Goal: Information Seeking & Learning: Learn about a topic

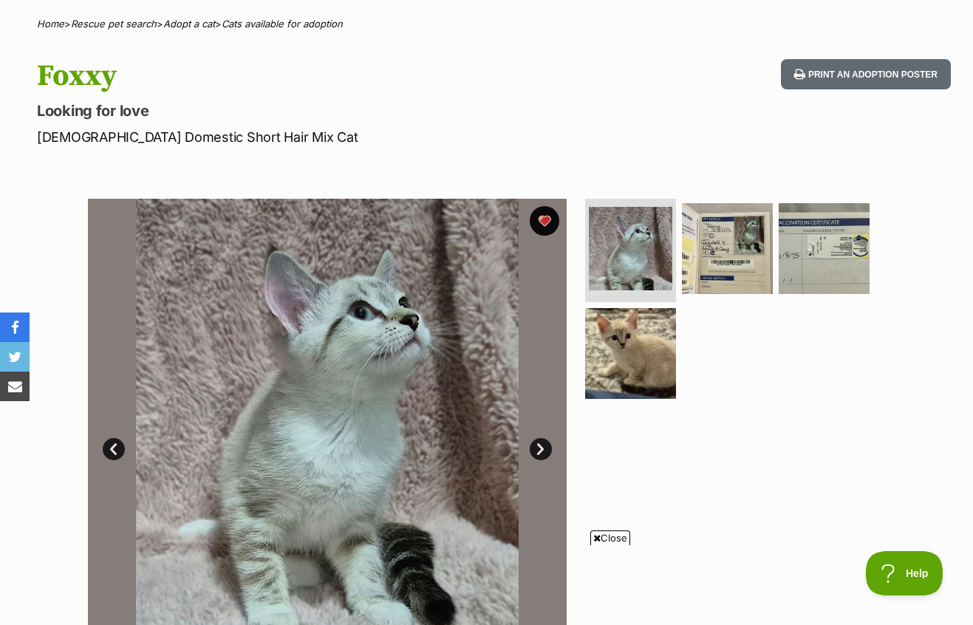
scroll to position [138, 0]
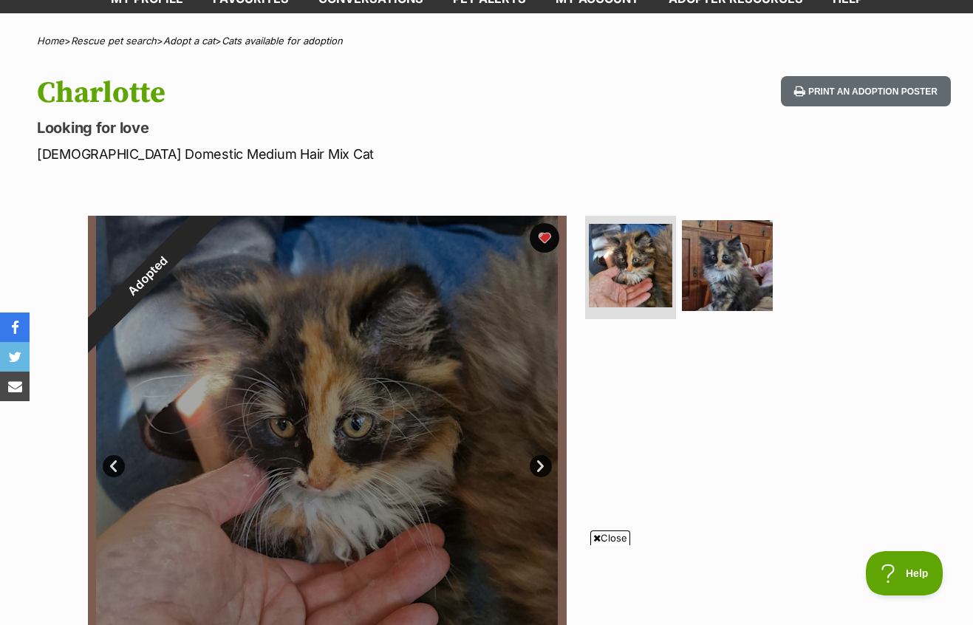
scroll to position [120, 0]
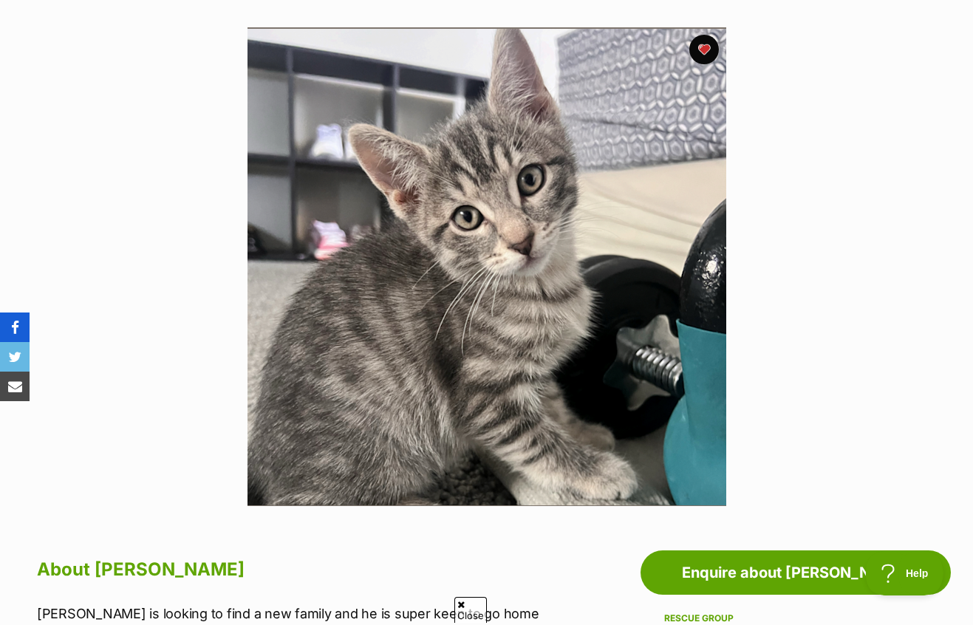
scroll to position [307, 0]
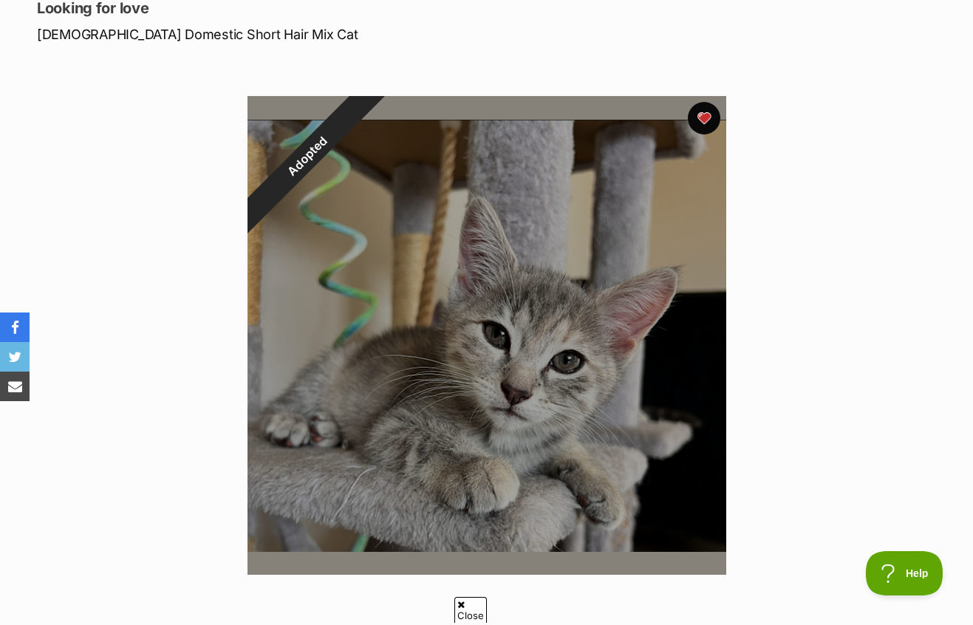
click at [703, 102] on button "favourite" at bounding box center [704, 118] width 33 height 33
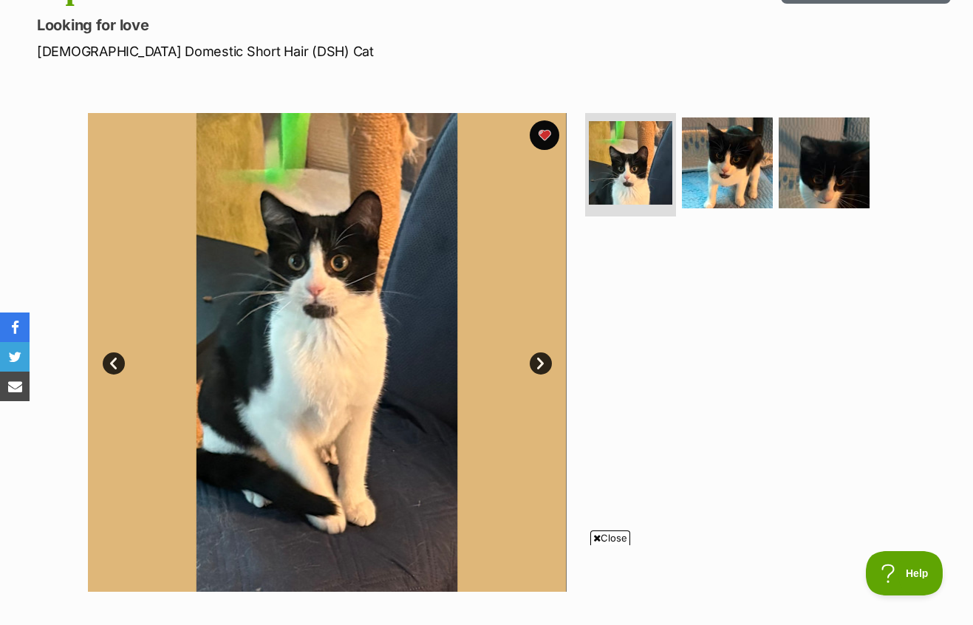
scroll to position [223, 0]
